Goal: Transaction & Acquisition: Purchase product/service

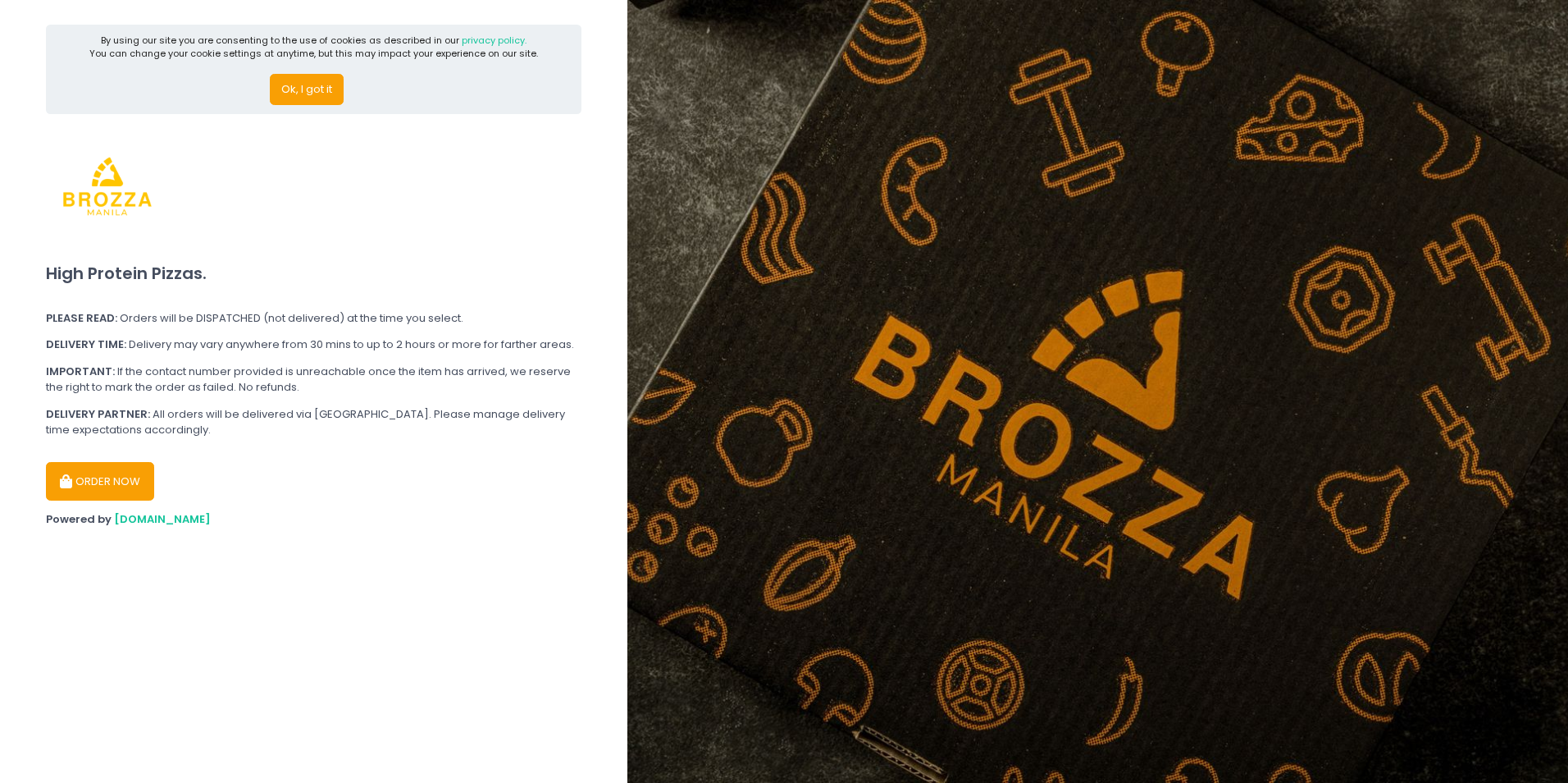
click at [322, 93] on button "Ok, I got it" at bounding box center [307, 89] width 74 height 31
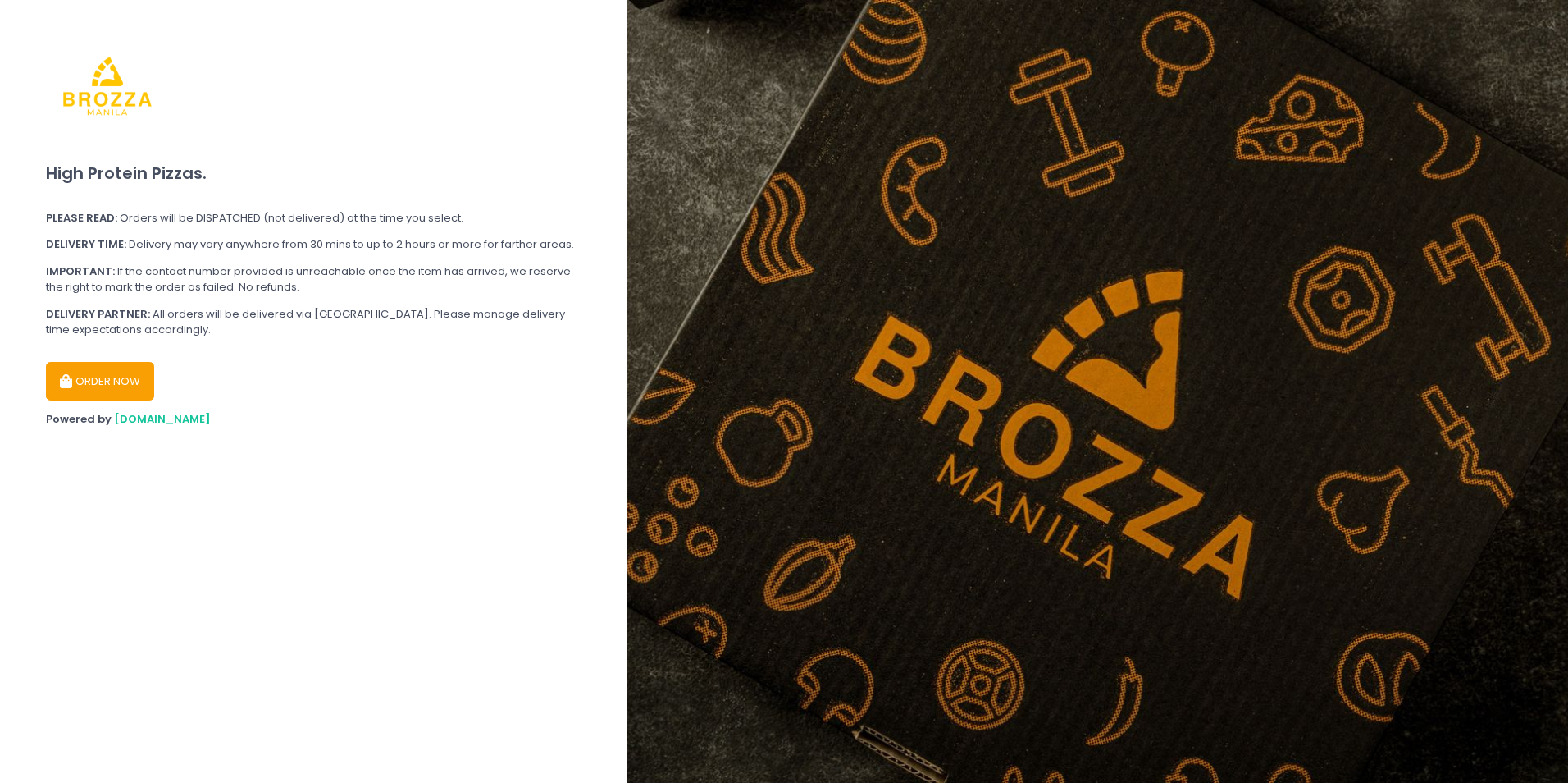
drag, startPoint x: 75, startPoint y: 381, endPoint x: 396, endPoint y: 241, distance: 350.2
click at [396, 241] on section "High Protein Pizzas. PLEASE READ: Orders will be DISPATCHED (not delivered) at …" at bounding box center [313, 392] width 628 height 783
click at [84, 383] on button "ORDER NOW" at bounding box center [100, 381] width 108 height 39
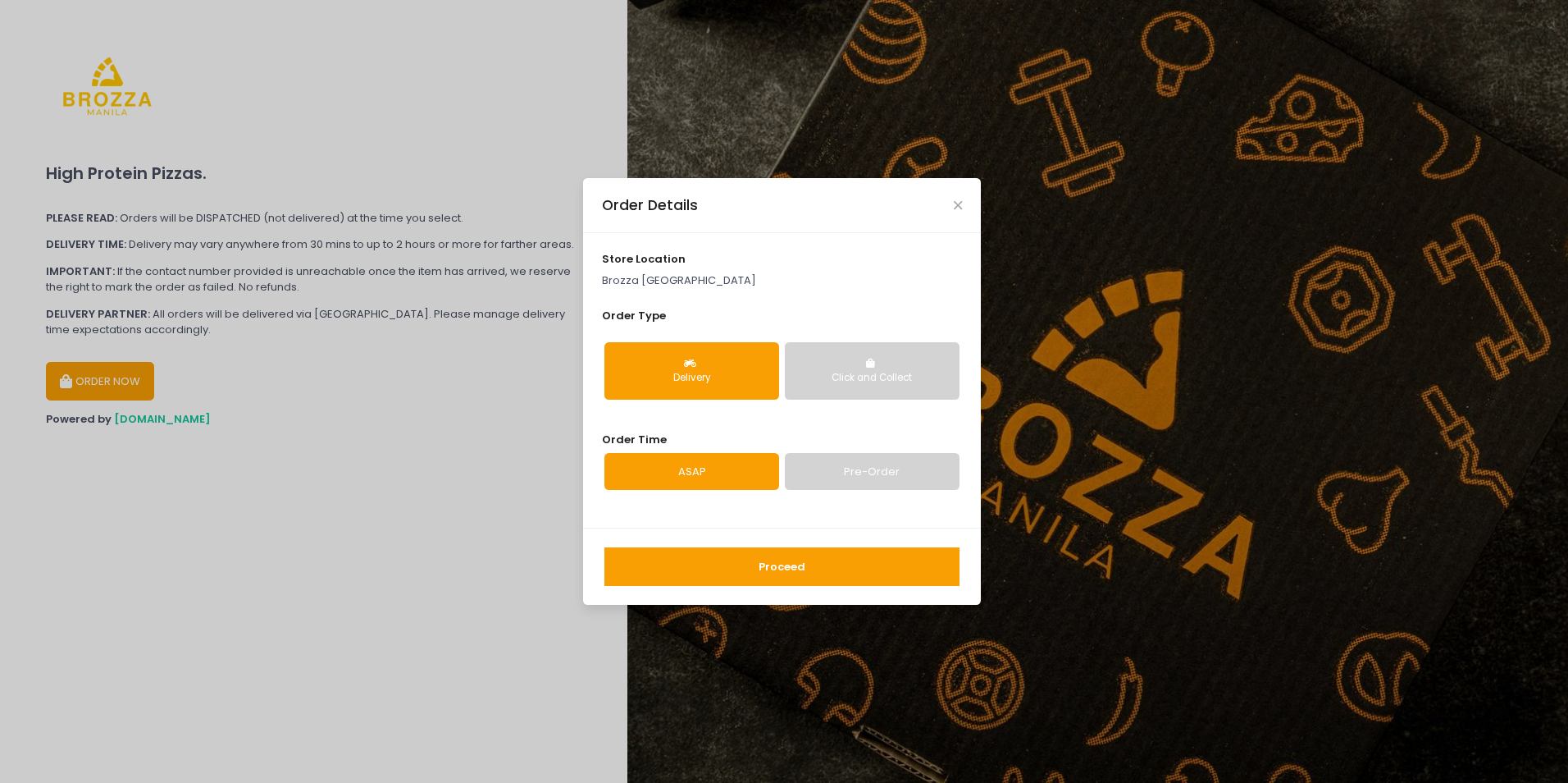
click at [864, 366] on button "Click and Collect" at bounding box center [872, 371] width 174 height 58
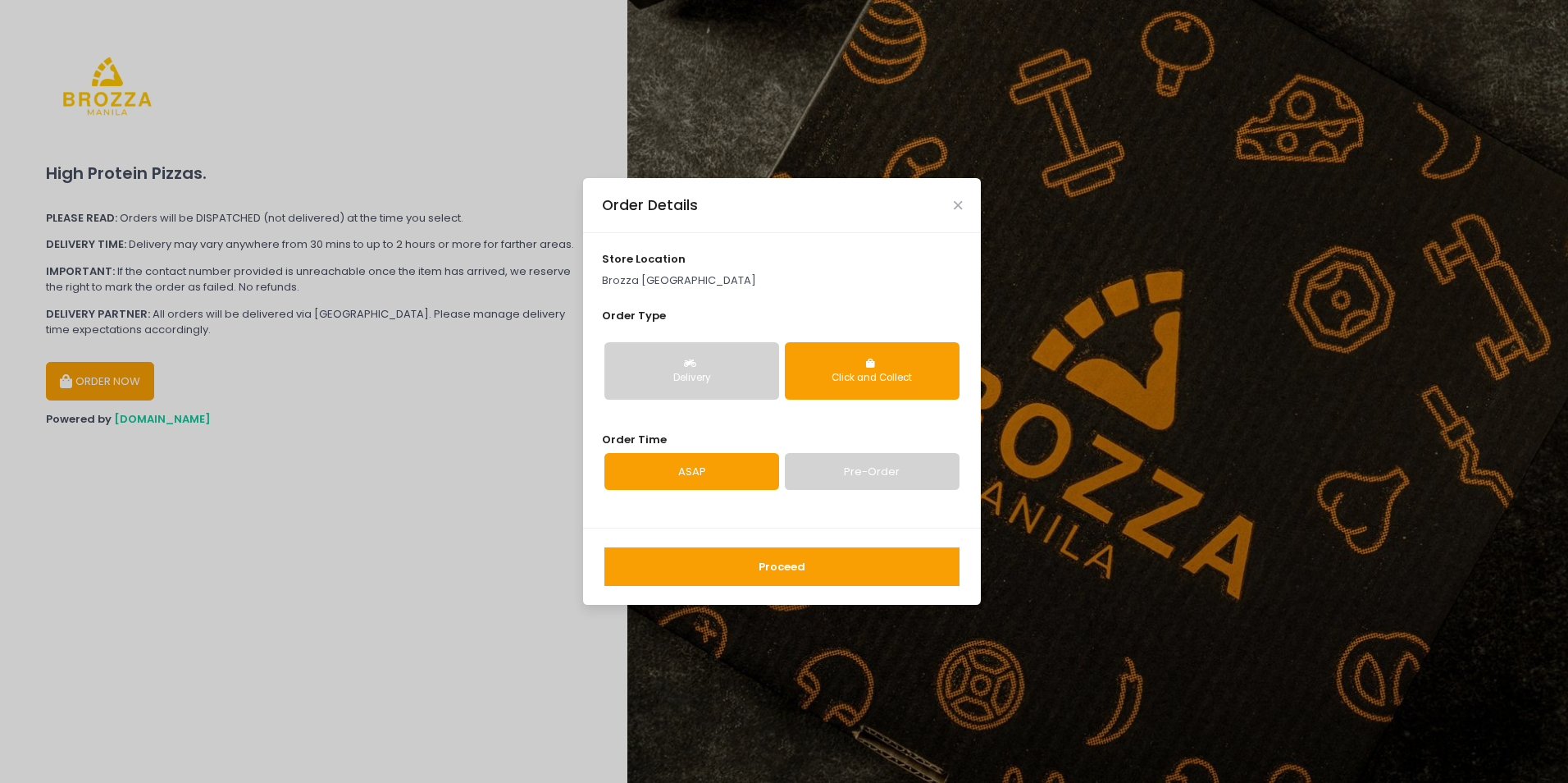
click at [703, 362] on button "Delivery" at bounding box center [691, 371] width 174 height 58
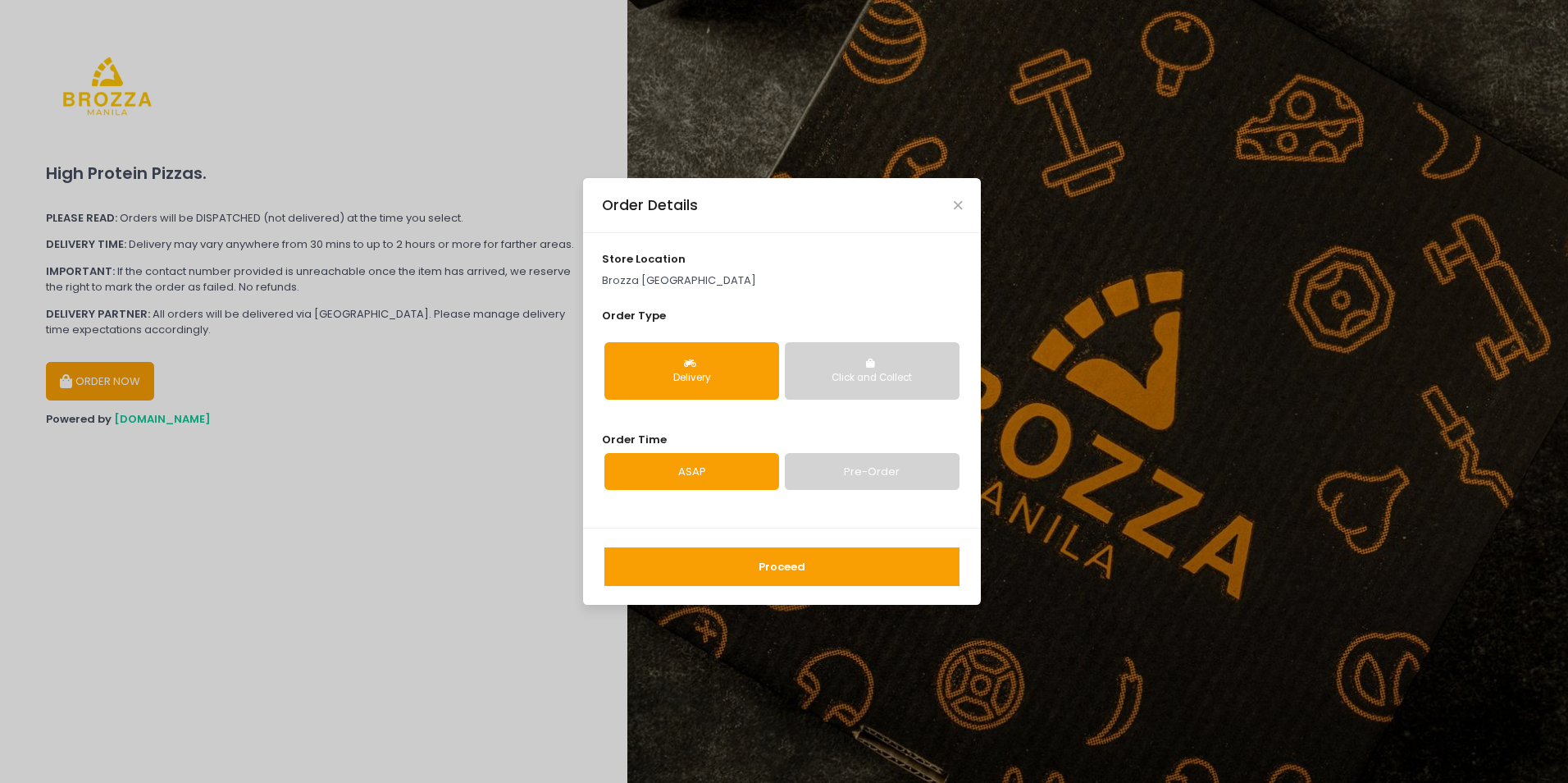
click at [824, 461] on link "Pre-Order" at bounding box center [872, 471] width 174 height 38
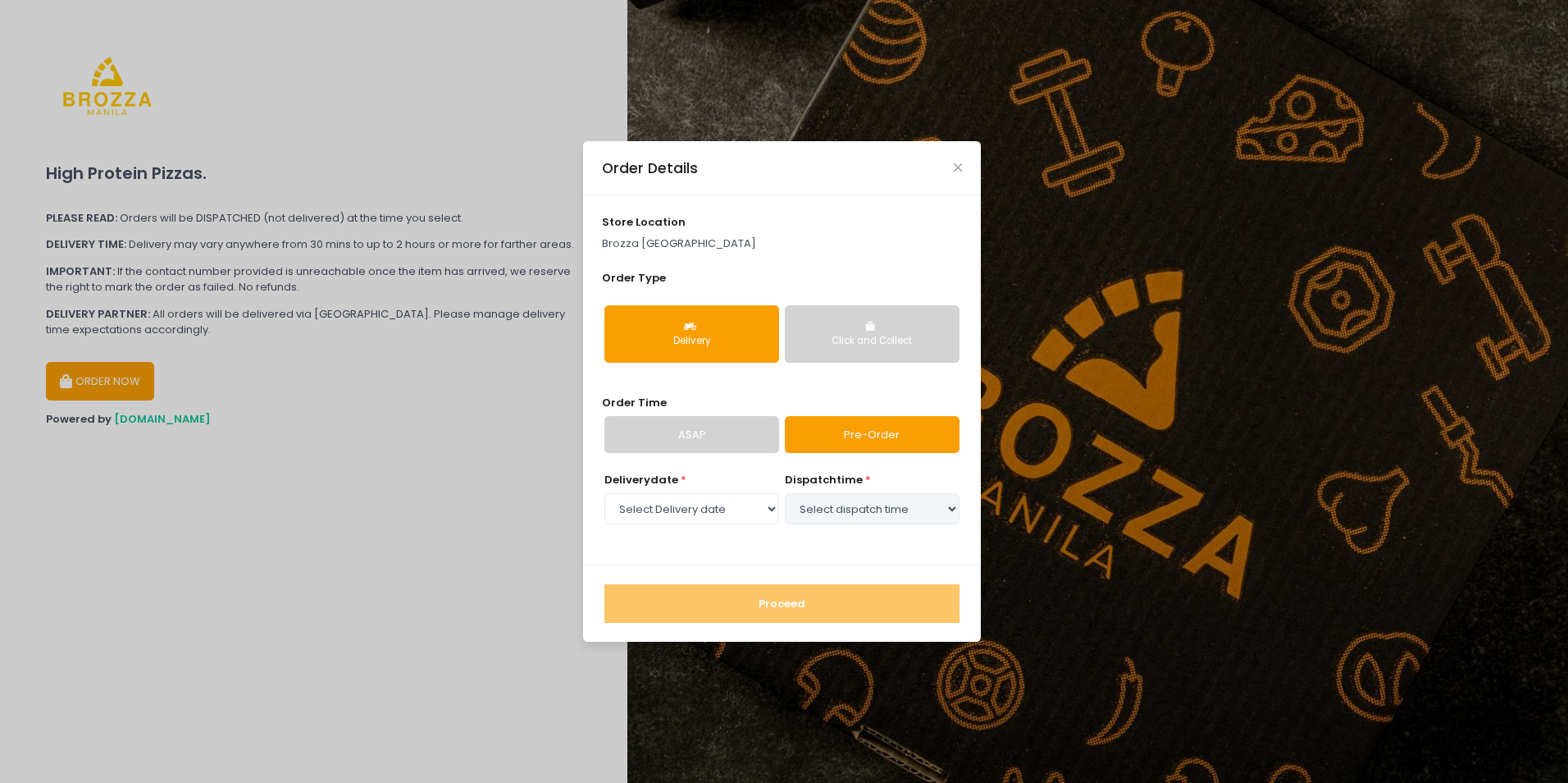
select select "[DATE]"
click at [828, 516] on select "Select dispatch time 02:00 PM - 02:30 PM 02:30 PM - 03:00 PM 03:00 PM - 03:30 P…" at bounding box center [872, 508] width 174 height 31
click at [691, 468] on div "store location [GEOGRAPHIC_DATA] [GEOGRAPHIC_DATA] Order Type Delivery Click an…" at bounding box center [782, 380] width 398 height 369
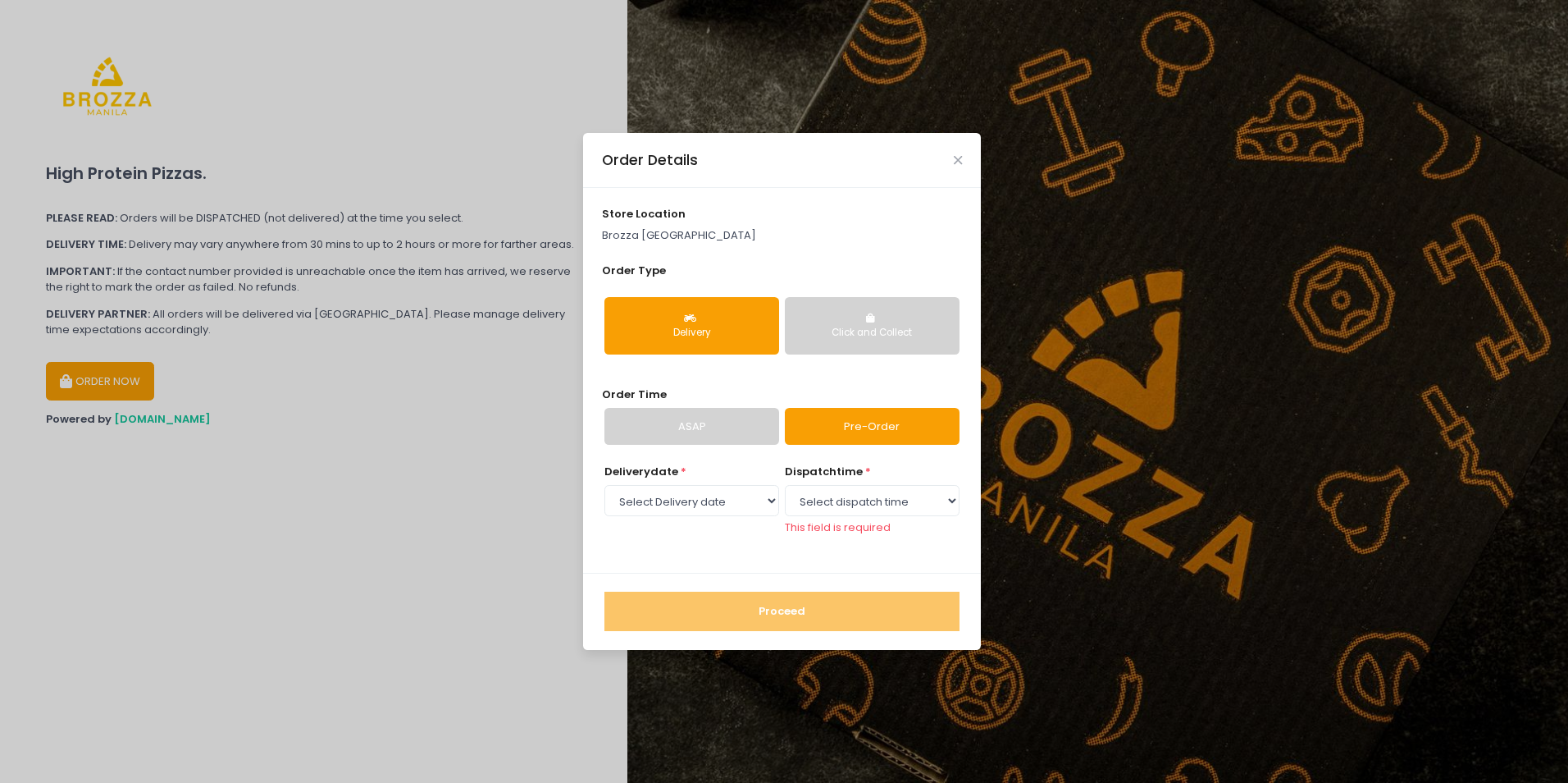
click at [846, 485] on div "dispatch time * Select dispatch time 02:00 PM - 02:30 PM 02:30 PM - 03:00 PM 03…" at bounding box center [872, 499] width 174 height 71
click at [839, 511] on select "Select dispatch time 02:00 PM - 02:30 PM 02:30 PM - 03:00 PM 03:00 PM - 03:30 P…" at bounding box center [872, 500] width 174 height 31
select select "17:30"
click at [785, 492] on select "Select dispatch time 02:00 PM - 02:30 PM 02:30 PM - 03:00 PM 03:00 PM - 03:30 P…" at bounding box center [872, 500] width 174 height 31
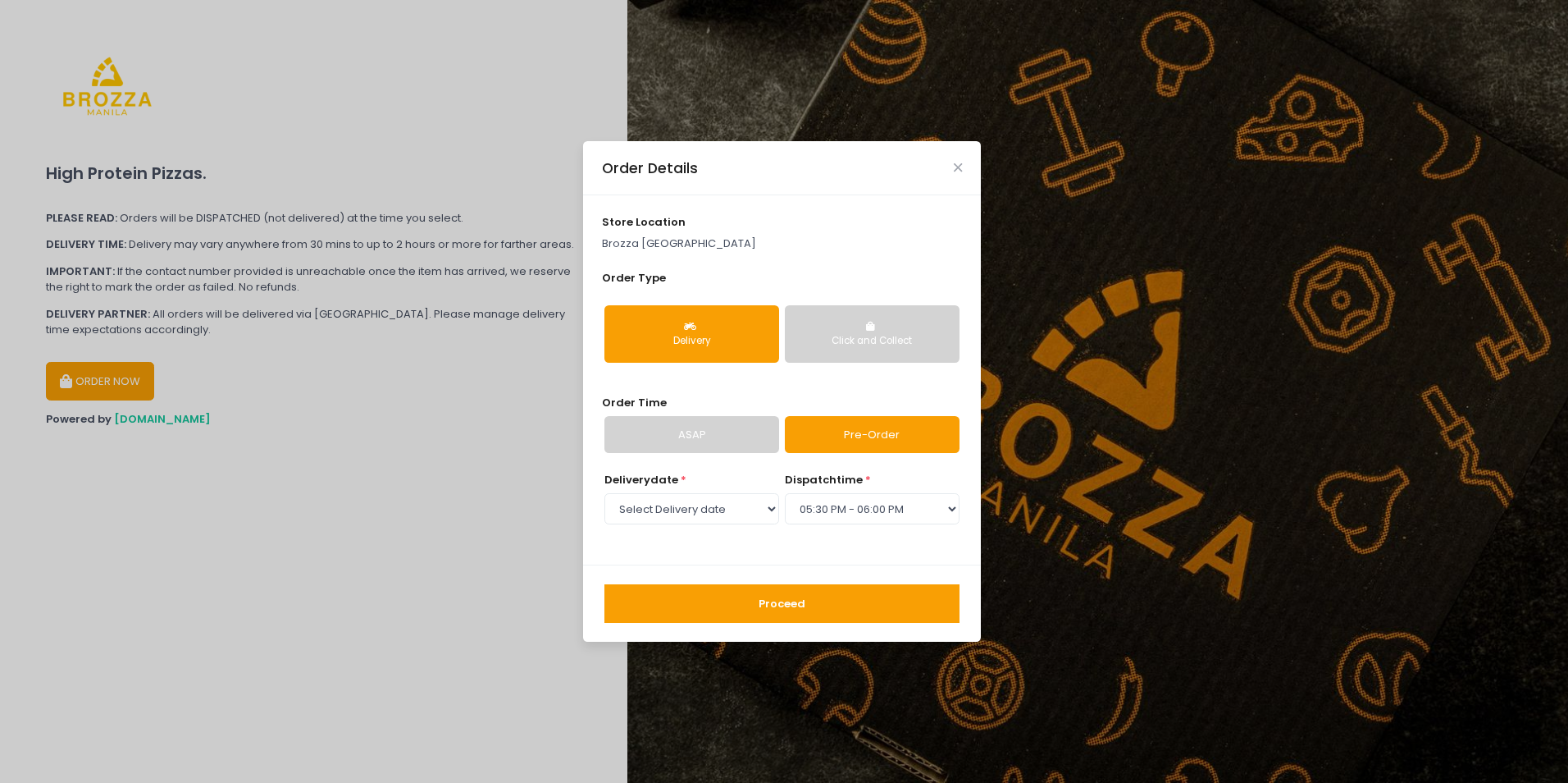
click at [779, 617] on button "Proceed" at bounding box center [782, 604] width 355 height 39
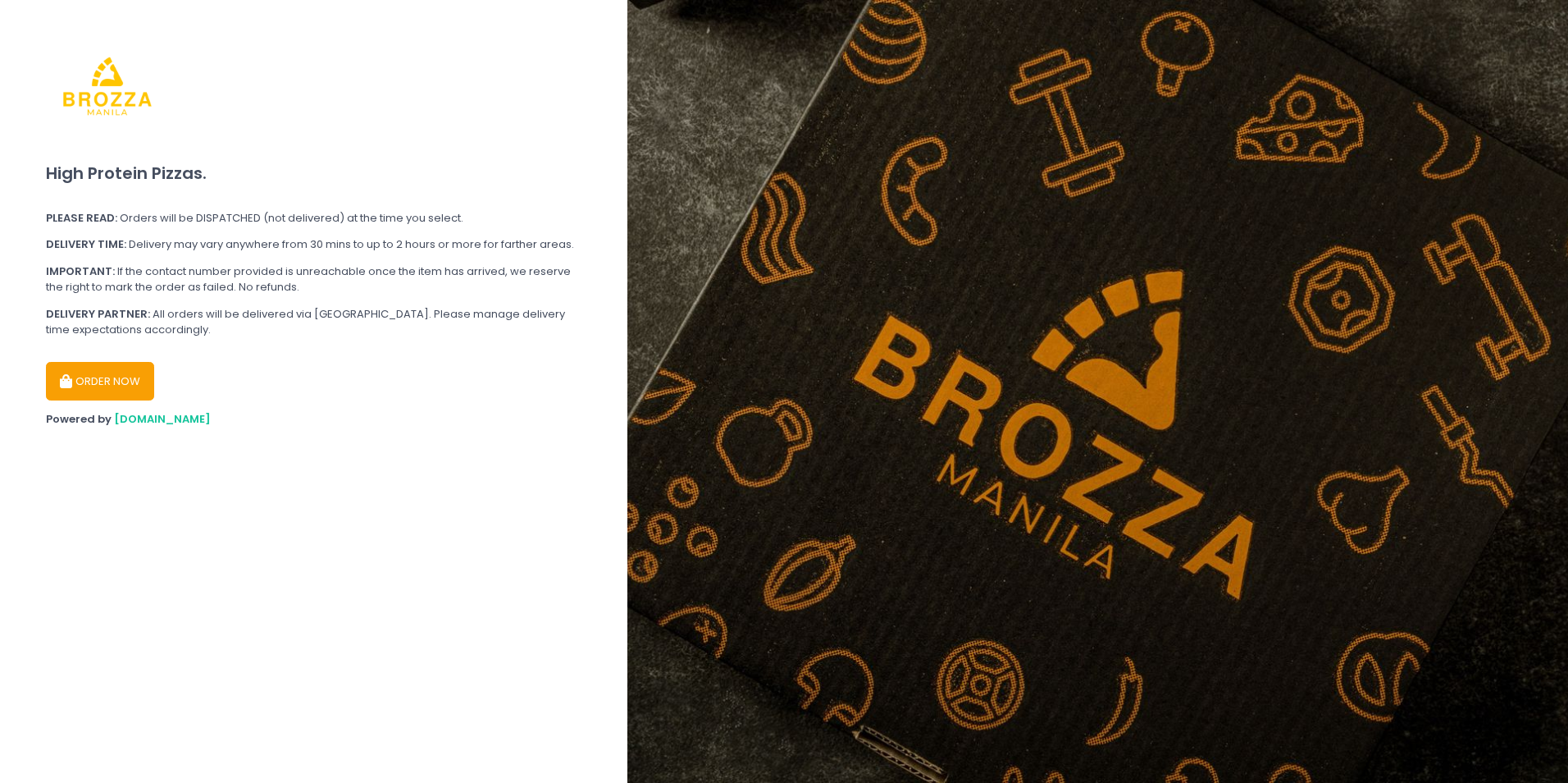
click at [88, 376] on button "ORDER NOW" at bounding box center [100, 381] width 108 height 39
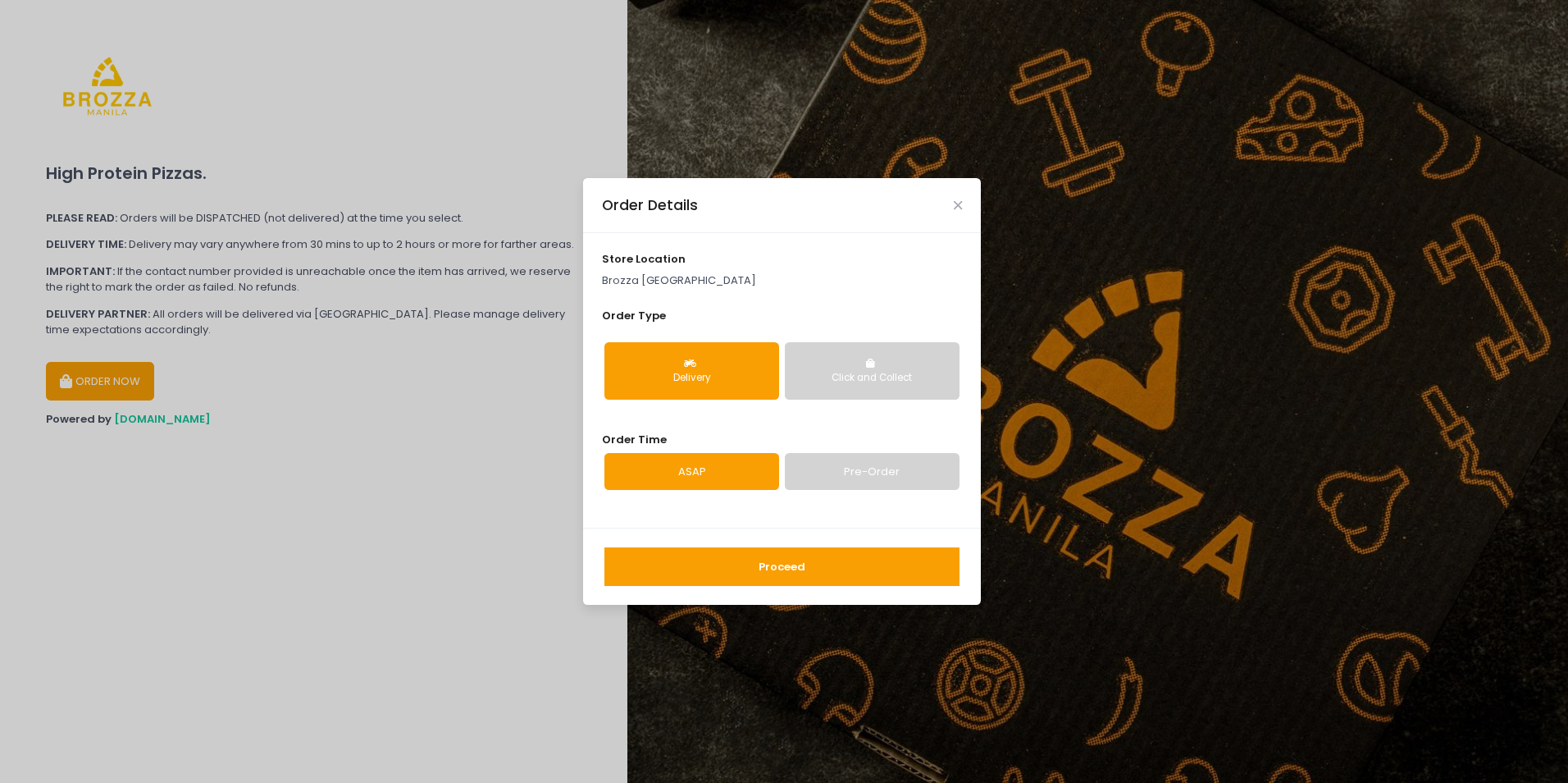
click at [738, 568] on button "Proceed" at bounding box center [782, 567] width 355 height 39
